Goal: Transaction & Acquisition: Purchase product/service

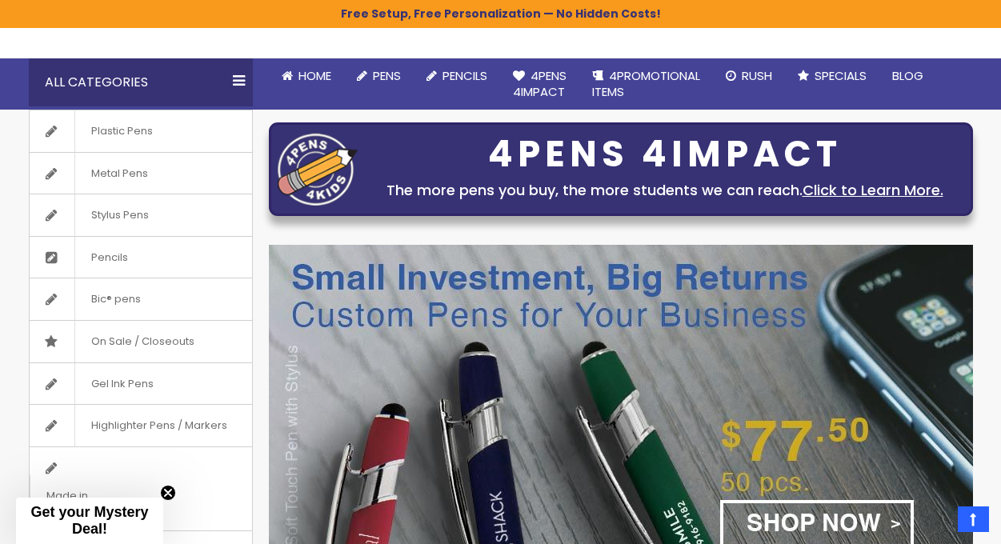
scroll to position [125, 0]
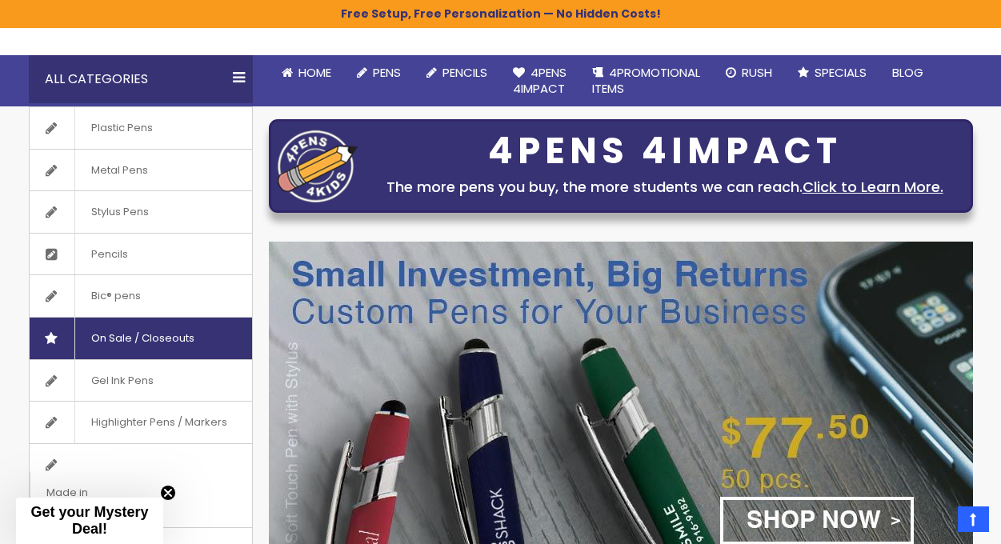
click at [182, 360] on link "Gel Ink Pens" at bounding box center [141, 381] width 222 height 42
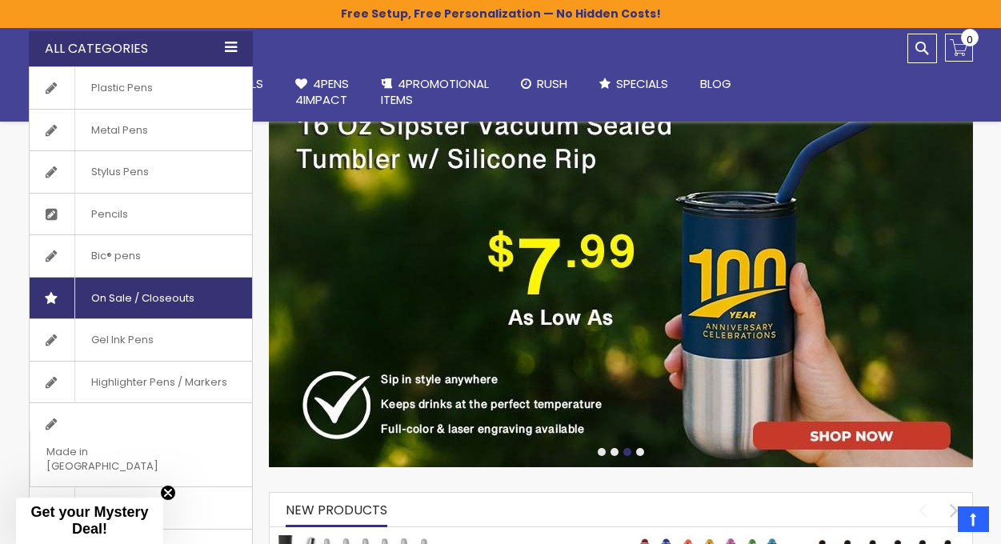
scroll to position [277, 0]
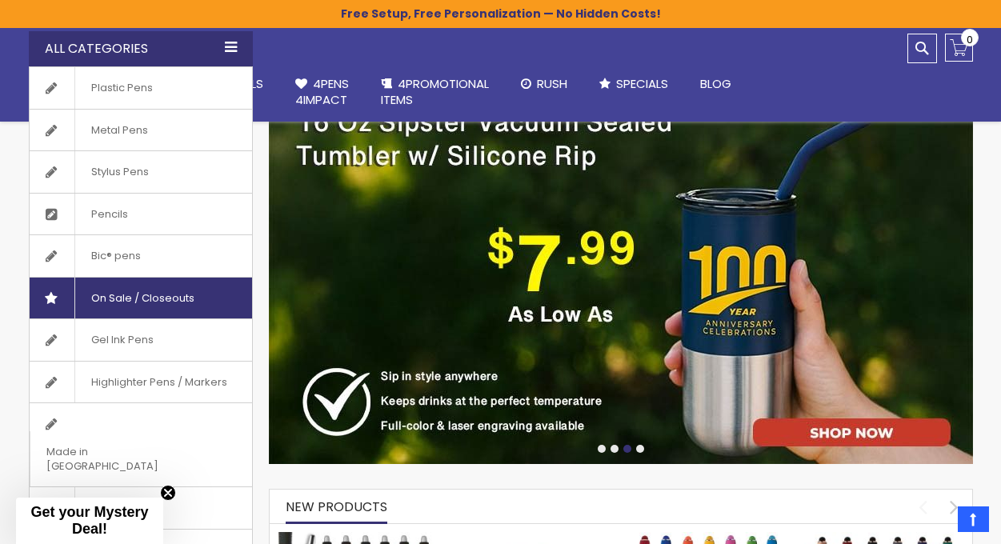
click at [138, 296] on span "On Sale / Closeouts" at bounding box center [142, 299] width 136 height 42
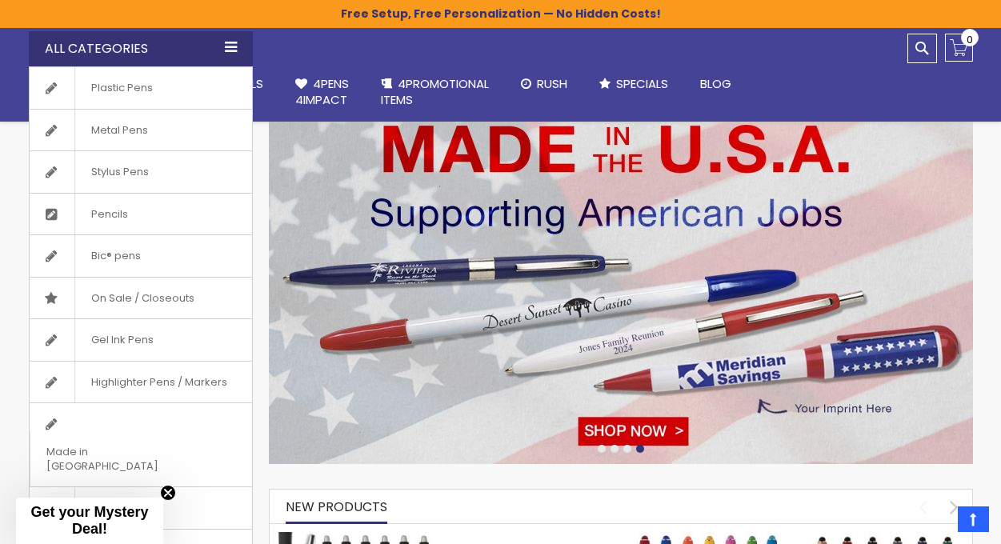
scroll to position [279, 0]
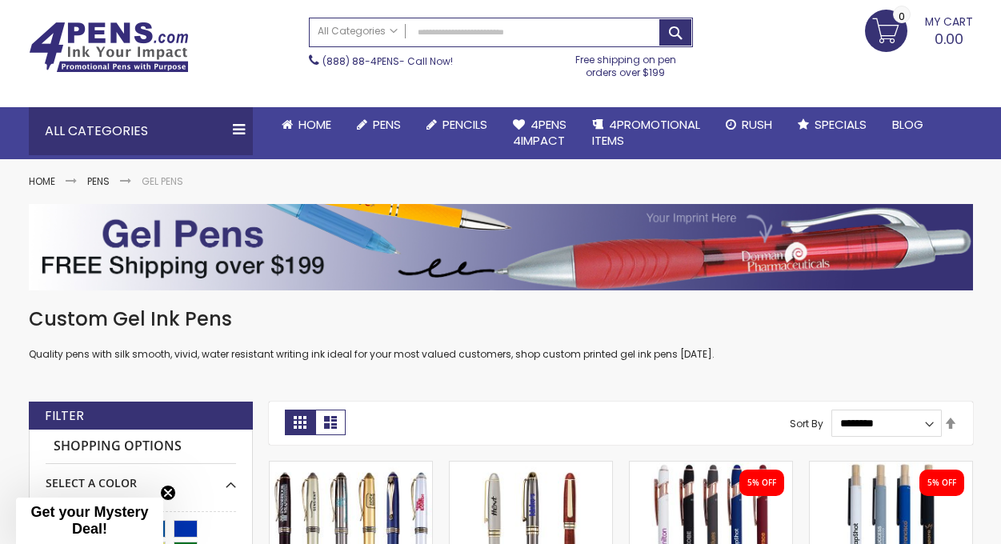
scroll to position [76, 0]
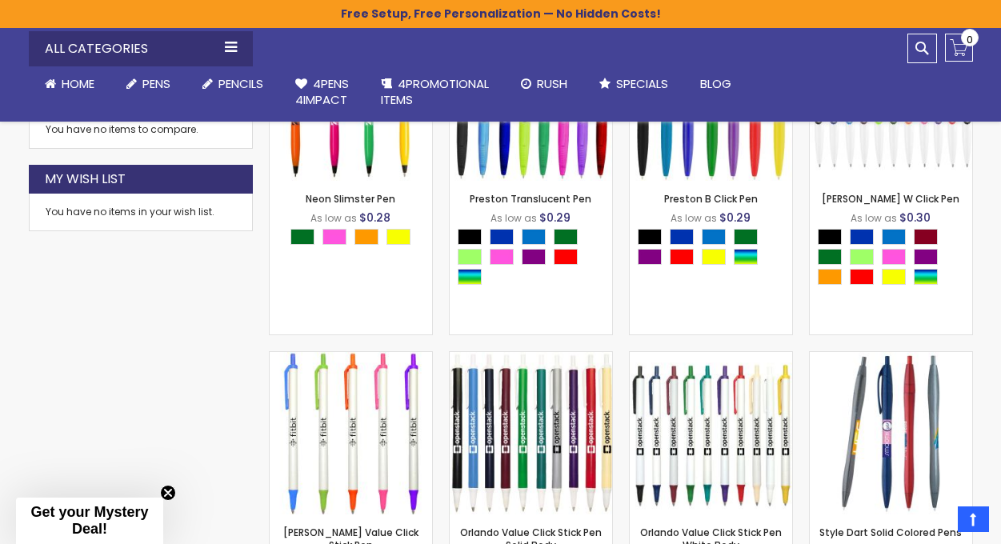
scroll to position [978, 0]
